Goal: Task Accomplishment & Management: Manage account settings

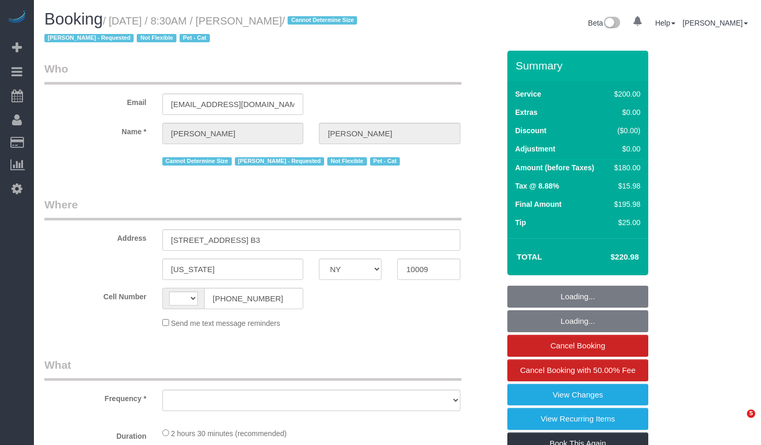
select select "NY"
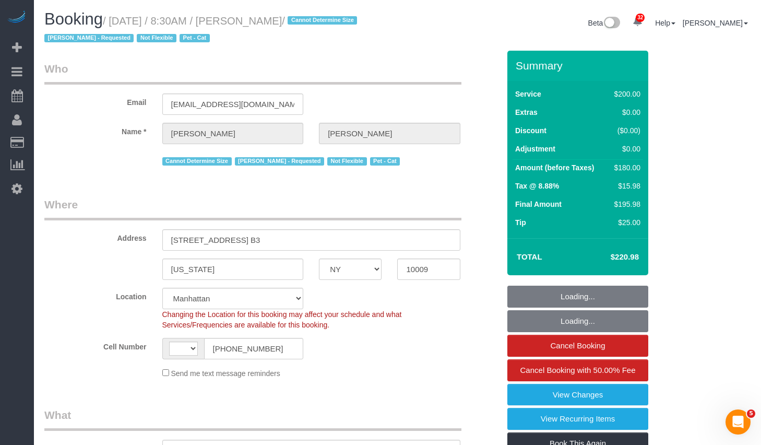
select select "string:stripe-pm_1QDTPv4VGloSiKo7ZWmVPIoL"
select select "string:[GEOGRAPHIC_DATA]"
select select "object:852"
select select "150"
select select "number:57"
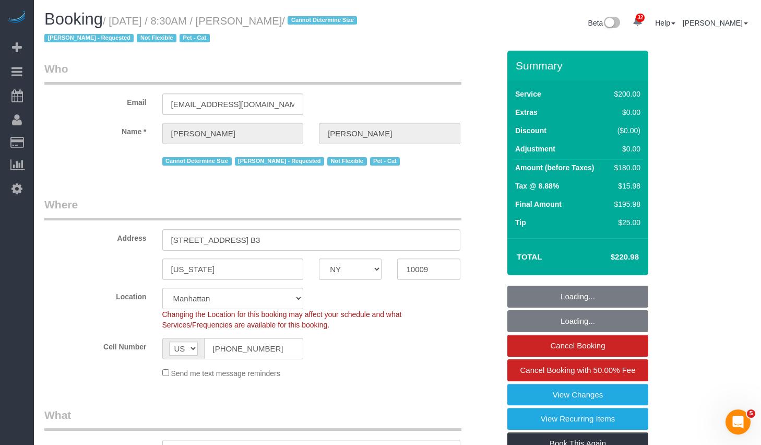
select select "number:69"
select select "number:14"
select select "number:5"
select select "object:1465"
drag, startPoint x: 256, startPoint y: 22, endPoint x: 329, endPoint y: 22, distance: 72.6
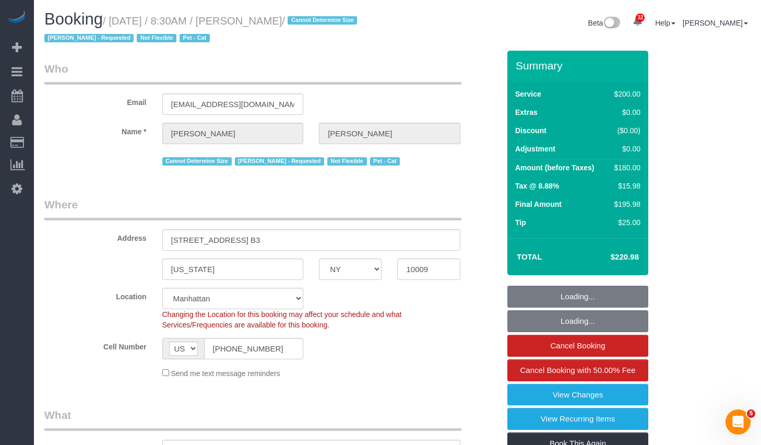
click at [329, 22] on small "/ [DATE] / 8:30AM / [PERSON_NAME] / Cannot Determine Size [PERSON_NAME] - Reque…" at bounding box center [202, 29] width 316 height 29
copy small "[PERSON_NAME]"
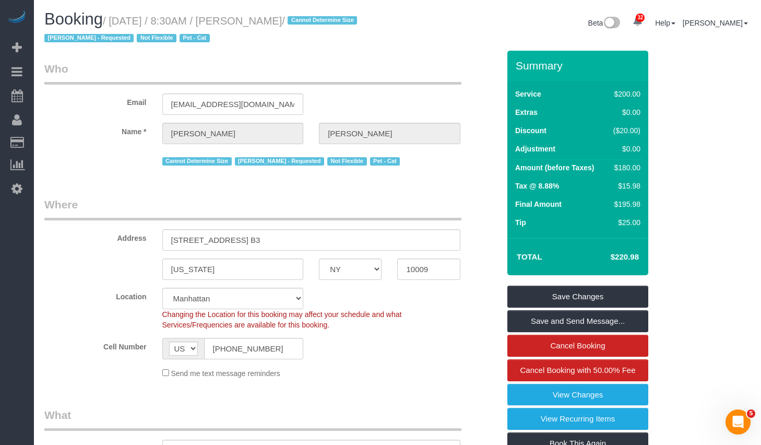
drag, startPoint x: 119, startPoint y: 20, endPoint x: 325, endPoint y: 26, distance: 206.3
click at [325, 26] on small "/ [DATE] / 8:30AM / [PERSON_NAME] / Cannot Determine Size [PERSON_NAME] - Reque…" at bounding box center [202, 29] width 316 height 29
copy small "[DATE] / 8:30AM / [PERSON_NAME]"
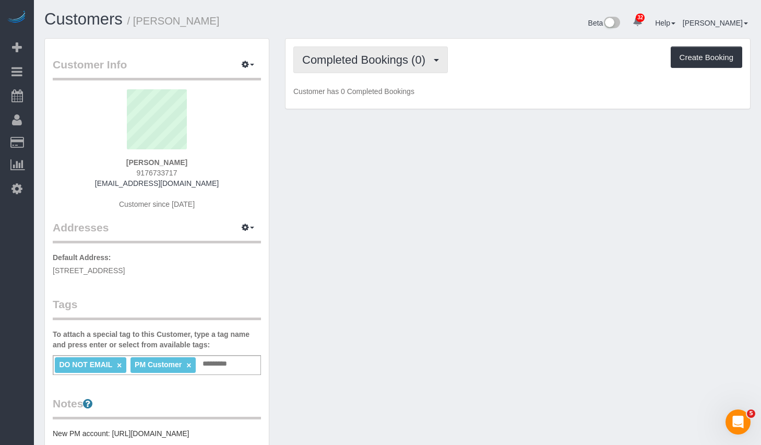
click at [376, 61] on span "Completed Bookings (0)" at bounding box center [366, 59] width 128 height 13
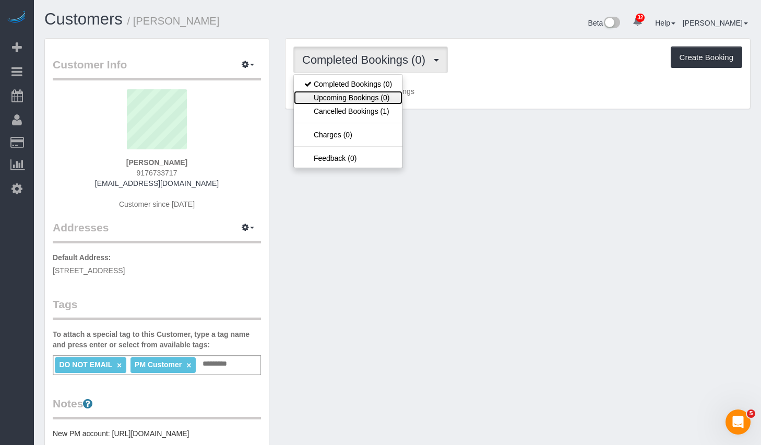
click at [351, 97] on link "Upcoming Bookings (0)" at bounding box center [348, 98] width 109 height 14
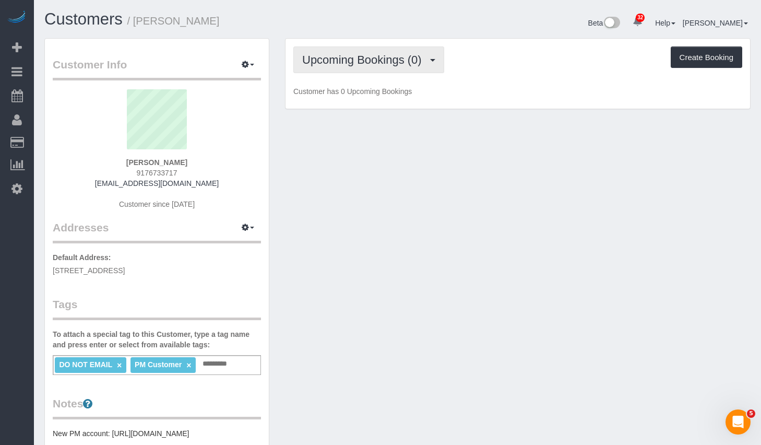
click at [394, 55] on span "Upcoming Bookings (0)" at bounding box center [364, 59] width 125 height 13
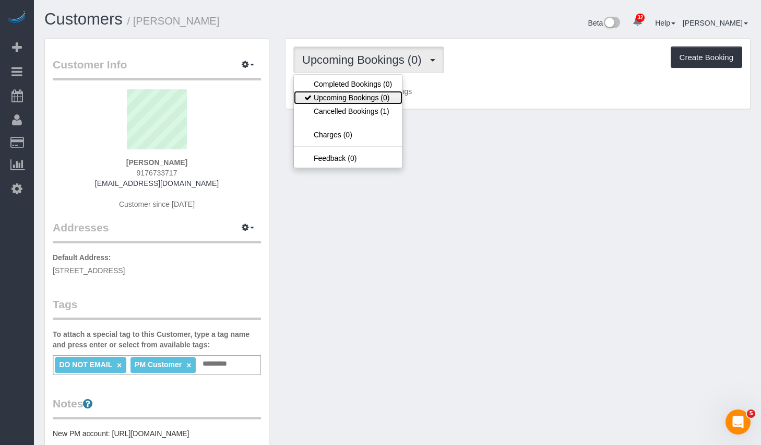
click at [348, 100] on link "Upcoming Bookings (0)" at bounding box center [348, 98] width 109 height 14
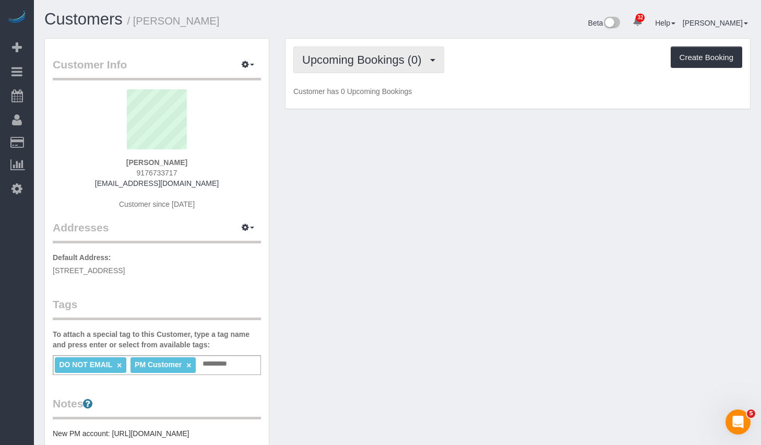
click at [377, 65] on span "Upcoming Bookings (0)" at bounding box center [364, 59] width 125 height 13
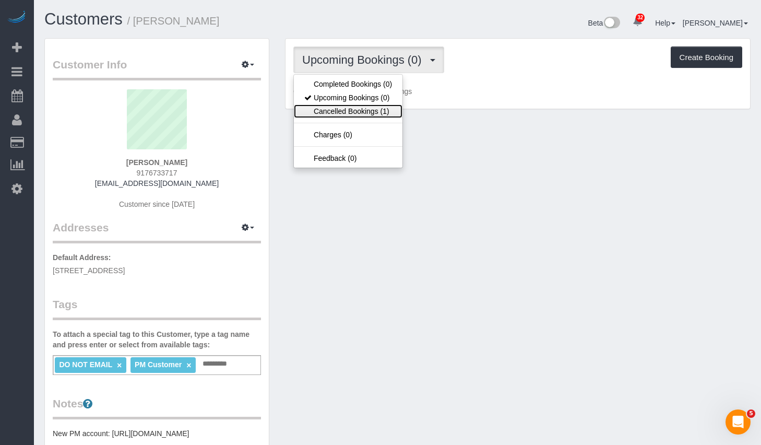
click at [363, 108] on link "Cancelled Bookings (1)" at bounding box center [348, 111] width 109 height 14
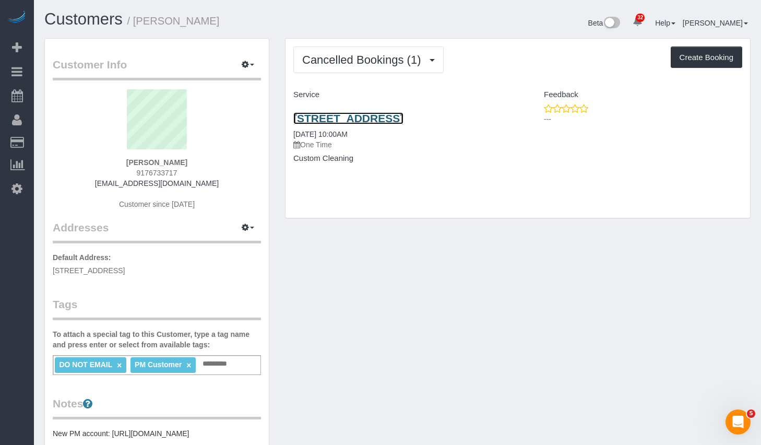
click at [355, 122] on link "4553 167th Street, 1st Floor, Flushing, NY 11358" at bounding box center [348, 118] width 110 height 12
drag, startPoint x: 141, startPoint y: 21, endPoint x: 237, endPoint y: 20, distance: 95.6
click at [237, 20] on h1 "Customers / Alyssa Markovic" at bounding box center [217, 19] width 346 height 18
copy small "Alyssa Markovic"
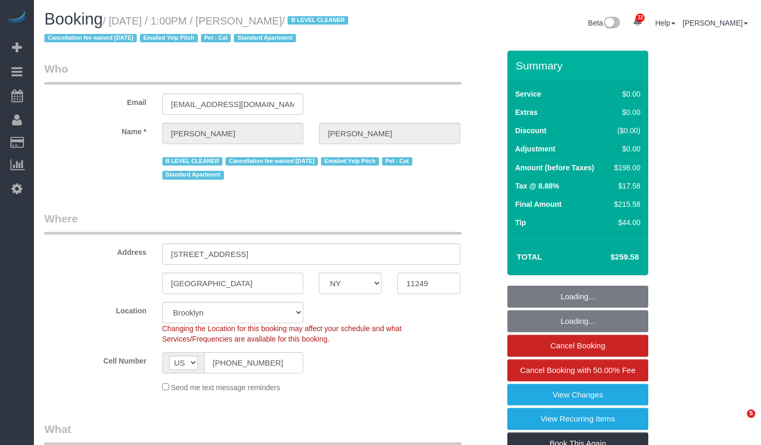
select select "NY"
select select "2"
select select "spot1"
select select "number:61"
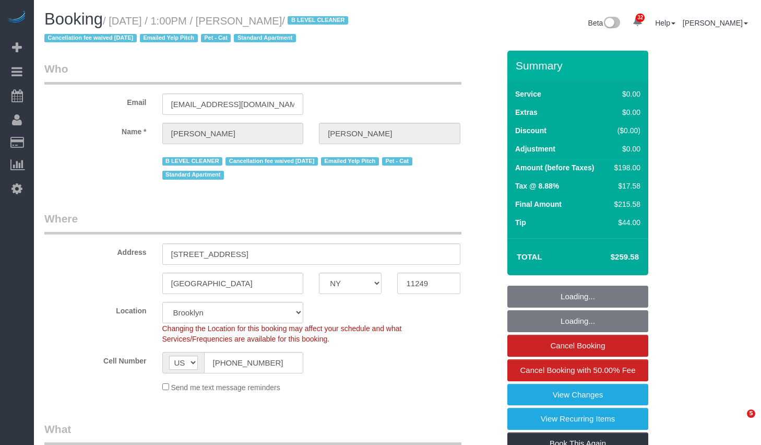
select select "number:74"
select select "number:14"
select select "number:5"
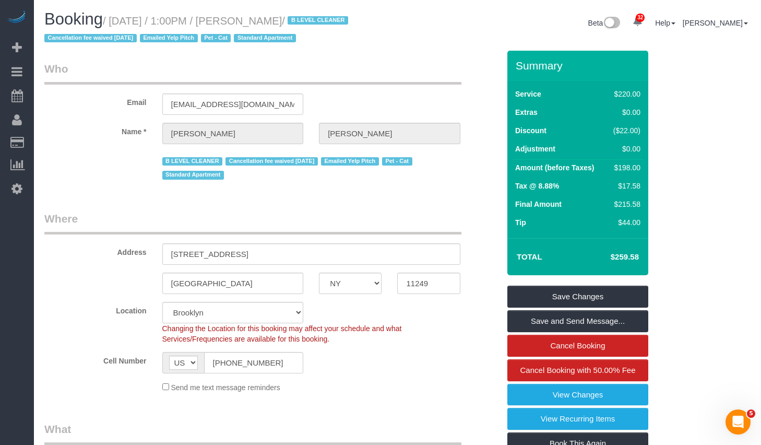
drag, startPoint x: 257, startPoint y: 23, endPoint x: 315, endPoint y: 22, distance: 58.5
click at [315, 22] on small "/ October 02, 2025 / 1:00PM / Emily Dansky / B LEVEL CLEANER Cancellation fee w…" at bounding box center [197, 29] width 307 height 29
copy small "Emily Dansky"
drag, startPoint x: 117, startPoint y: 22, endPoint x: 316, endPoint y: 24, distance: 198.4
click at [316, 24] on small "/ October 02, 2025 / 1:00PM / Emily Dansky / B LEVEL CLEANER Cancellation fee w…" at bounding box center [197, 29] width 307 height 29
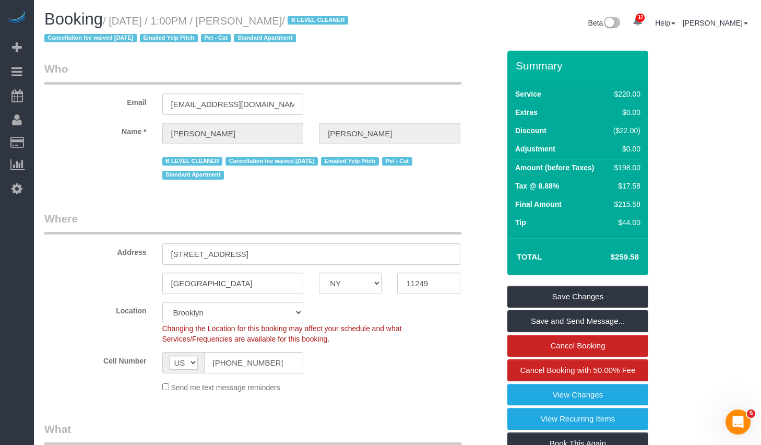
copy small "October 02, 2025 / 1:00PM / Emily Dansky"
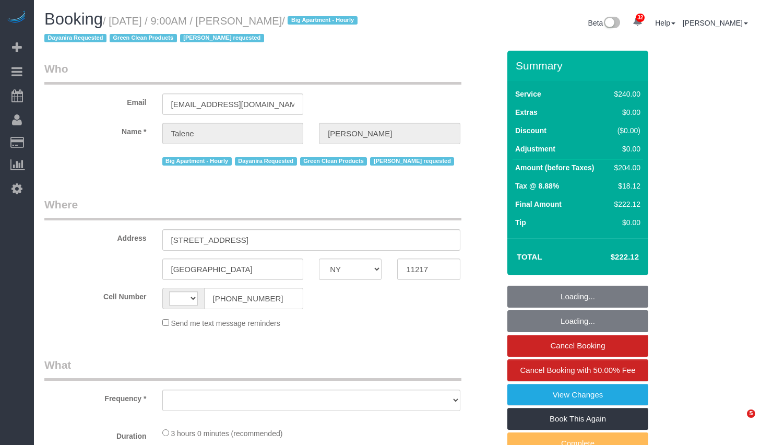
select select "NY"
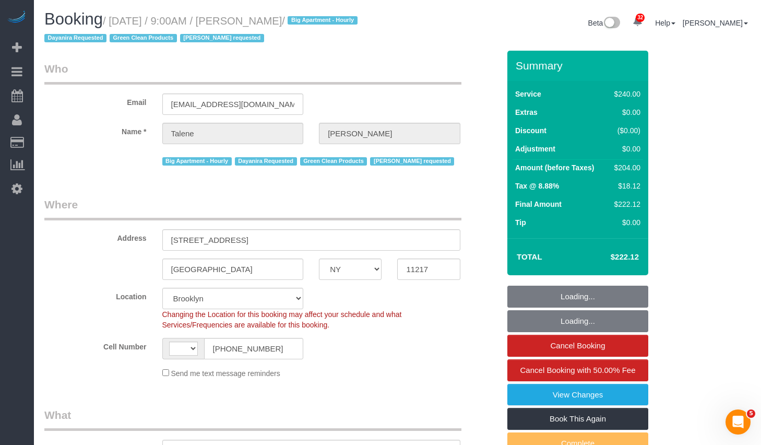
select select "object:837"
select select "string:[GEOGRAPHIC_DATA]"
select select "string:stripe-pm_1Qs4q14VGloSiKo7cKfn8tjg"
select select "180"
select select "spot1"
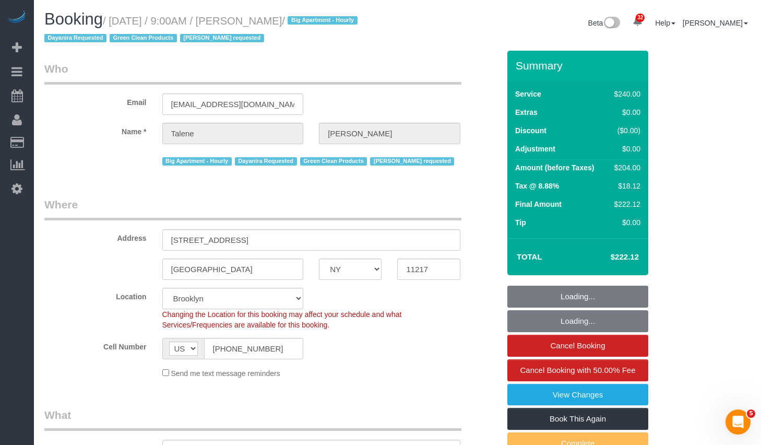
select select "number:89"
select select "number:70"
select select "number:15"
select select "number:5"
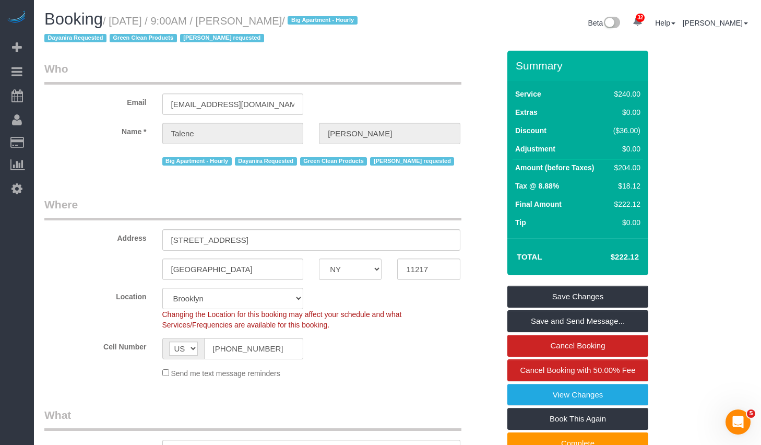
drag, startPoint x: 120, startPoint y: 21, endPoint x: 348, endPoint y: 20, distance: 228.2
click at [348, 20] on small "/ October 02, 2025 / 9:00AM / Talene Montgomery / Big Apartment - Hourly Dayani…" at bounding box center [202, 29] width 316 height 29
copy small "October 02, 2025 / 9:00AM / Talene Montgomery"
